Goal: Complete application form

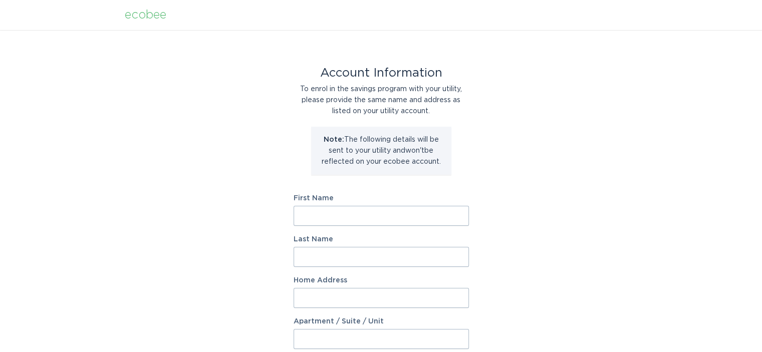
click at [333, 214] on input "First Name" at bounding box center [380, 216] width 175 height 20
type input "[PERSON_NAME]"
type input "[STREET_ADDRESS]"
select select "US"
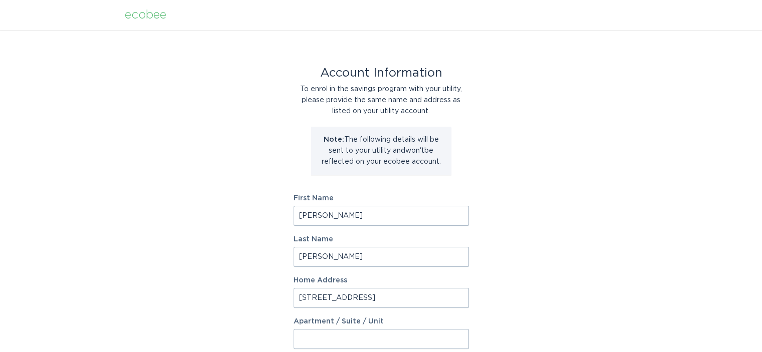
type input "Columbus"
type input "43221"
select select "OH"
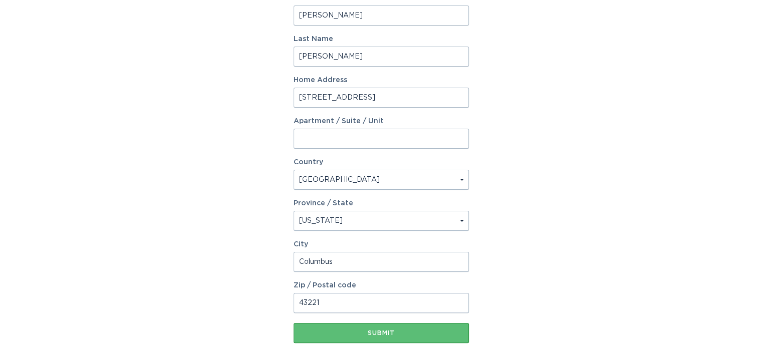
scroll to position [250, 0]
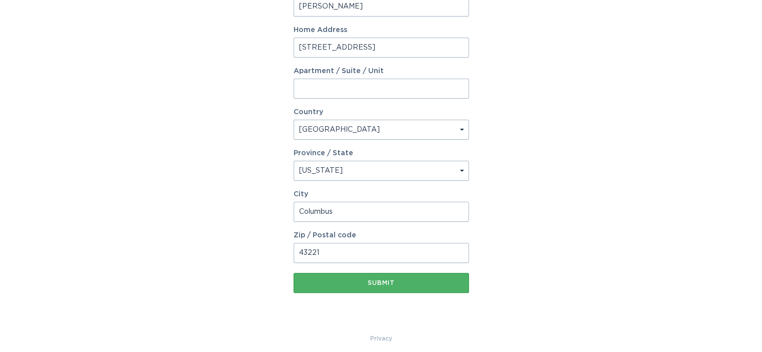
click at [361, 282] on div "Submit" at bounding box center [380, 283] width 165 height 6
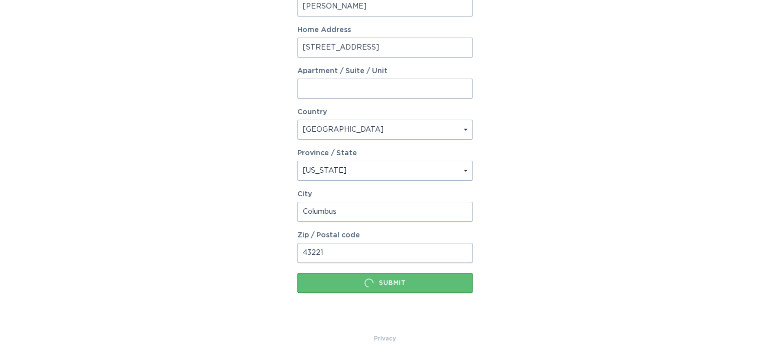
scroll to position [0, 0]
